Goal: Task Accomplishment & Management: Manage account settings

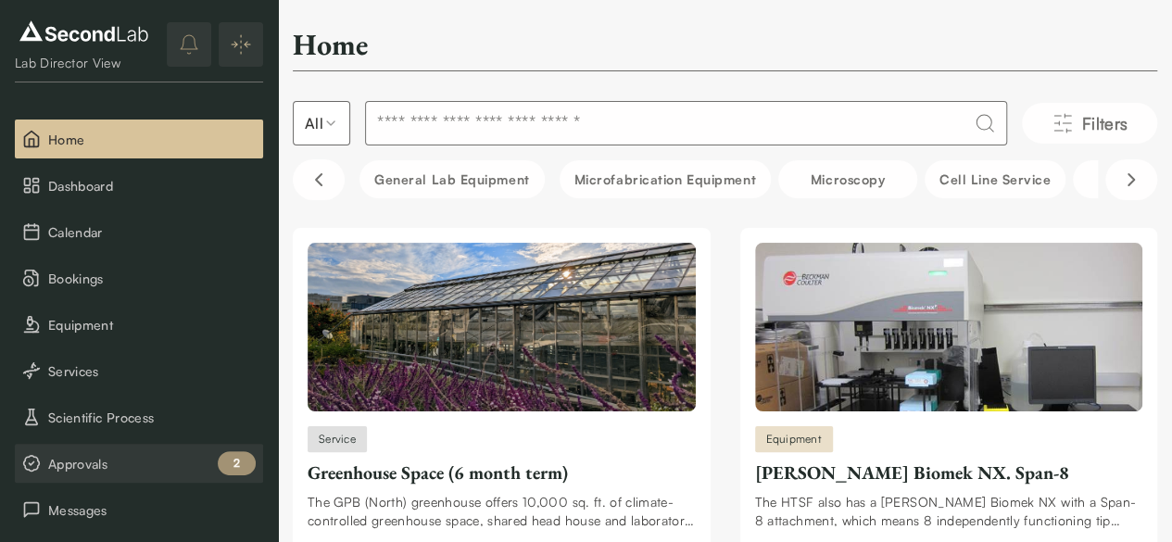
click at [54, 463] on span "Approvals" at bounding box center [152, 463] width 208 height 19
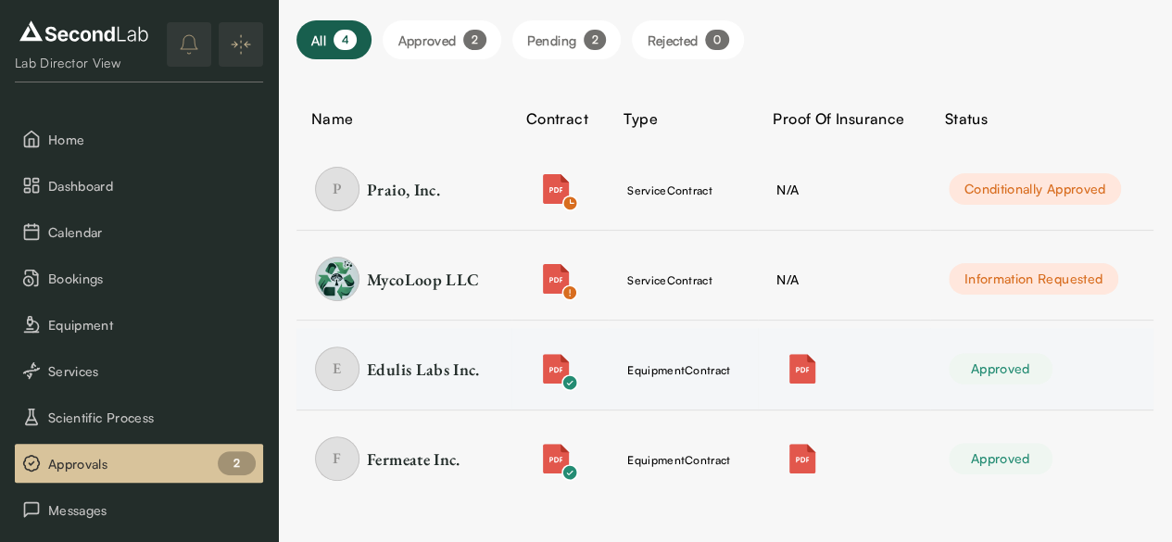
scroll to position [70, 0]
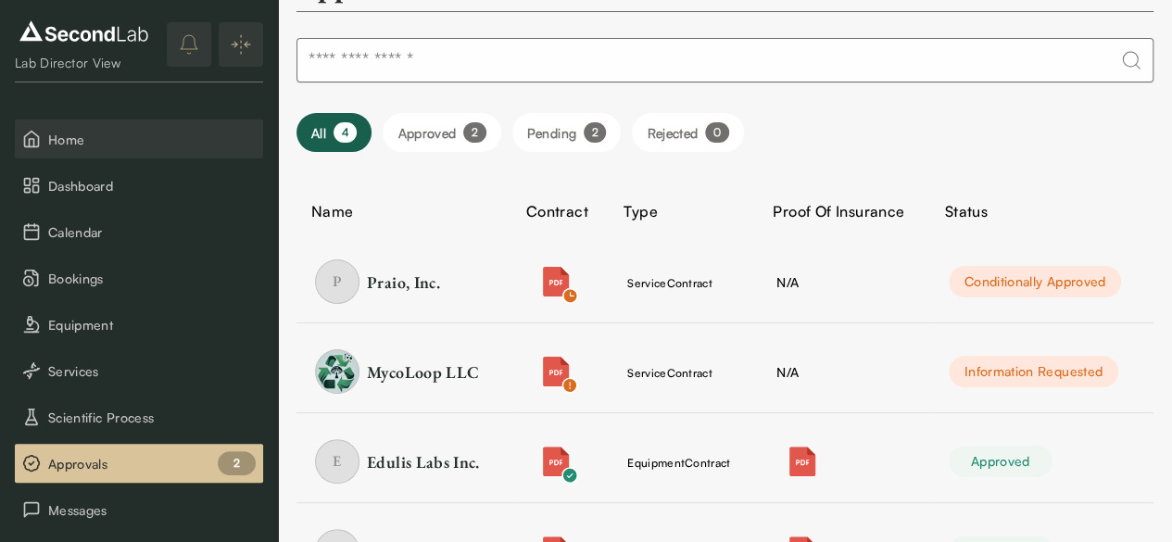
click at [44, 136] on button "Home" at bounding box center [139, 139] width 248 height 39
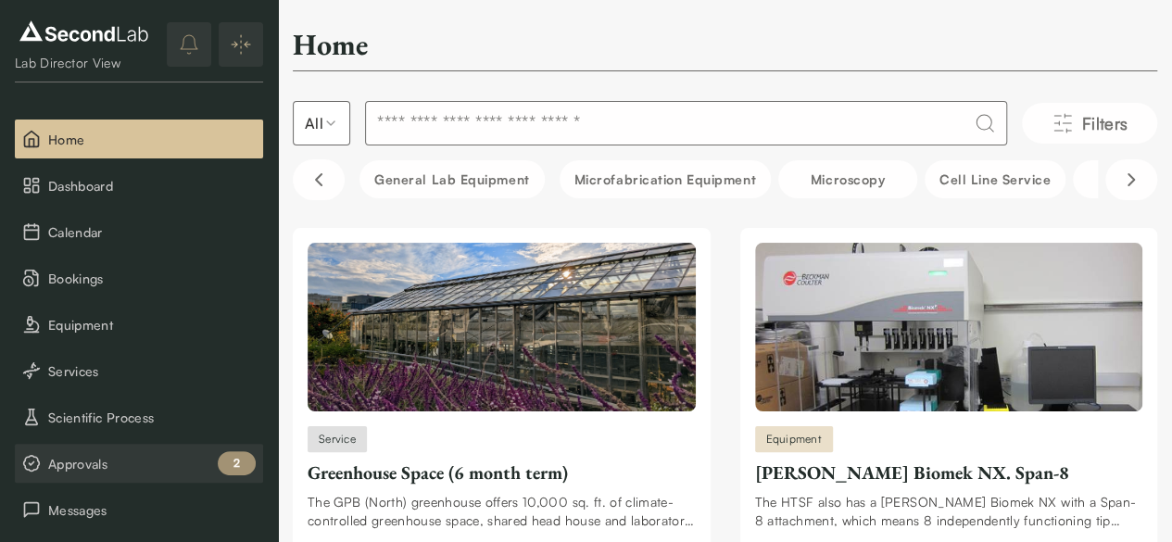
click at [118, 449] on button "Approvals 2" at bounding box center [139, 463] width 248 height 39
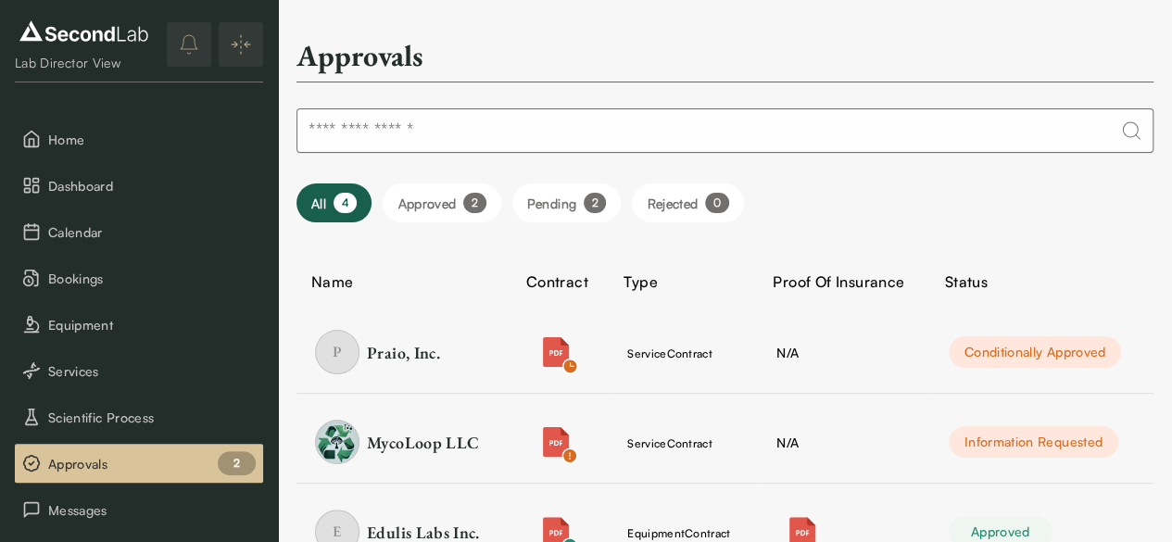
click at [475, 201] on div "2" at bounding box center [474, 203] width 22 height 20
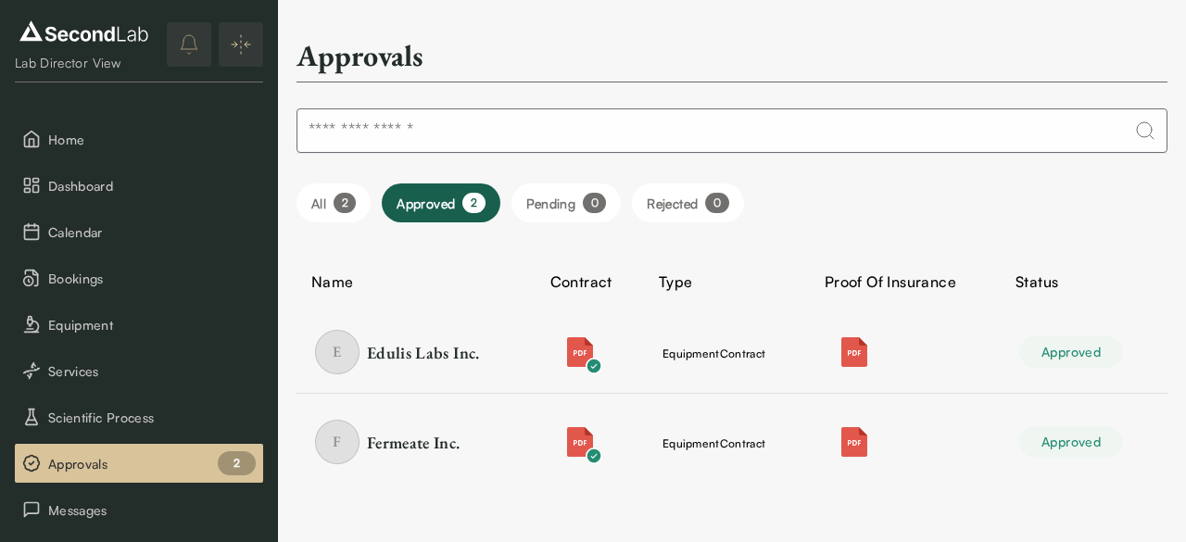
click at [535, 206] on button "Pending 0" at bounding box center [566, 202] width 110 height 39
